Goal: Check status: Check status

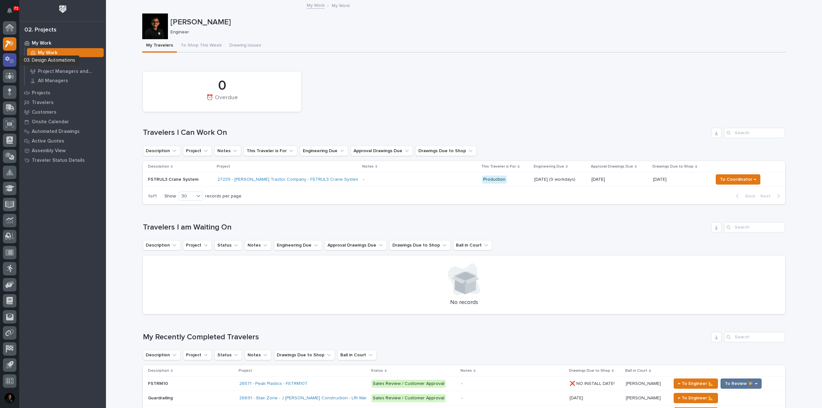
click at [13, 60] on icon at bounding box center [9, 59] width 9 height 7
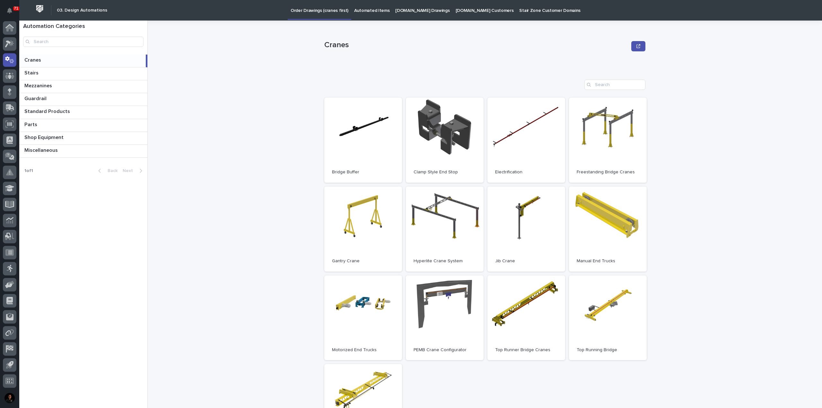
click at [365, 9] on p "Automated Items" at bounding box center [371, 6] width 35 height 13
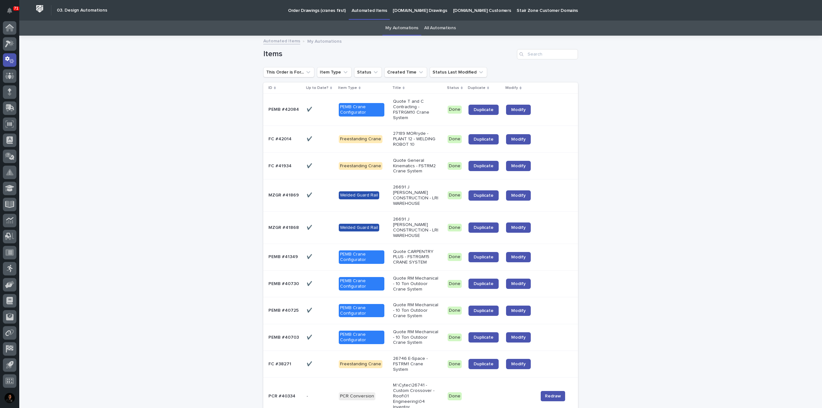
click at [325, 40] on p "My Automations" at bounding box center [324, 40] width 34 height 7
click at [427, 23] on link "All Automations" at bounding box center [439, 28] width 31 height 15
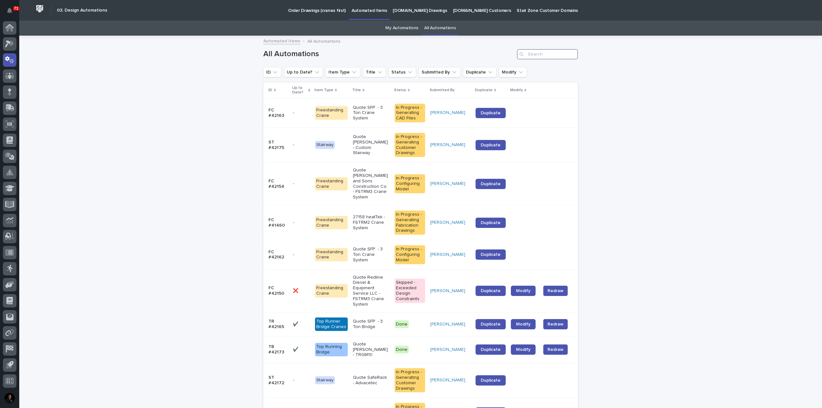
click at [540, 57] on input "Search" at bounding box center [547, 54] width 61 height 10
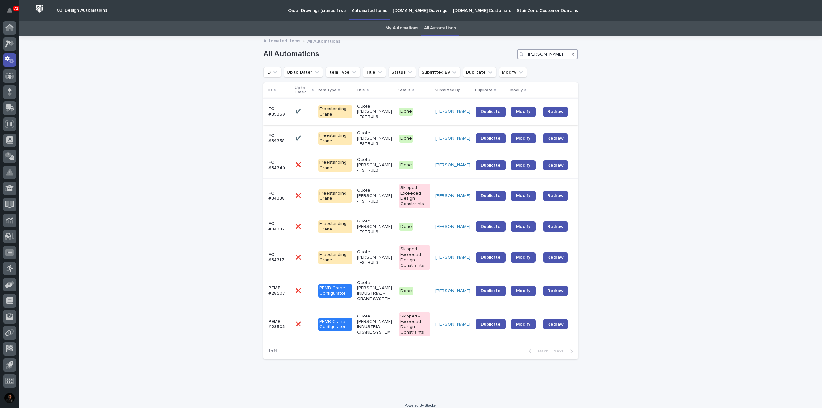
type input "[PERSON_NAME]"
click at [311, 116] on div "✔️ ✔️" at bounding box center [304, 111] width 18 height 11
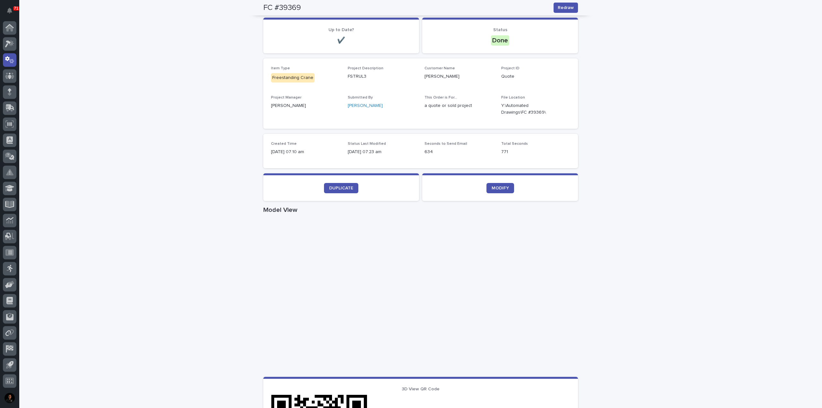
scroll to position [64, 0]
